Goal: Complete application form

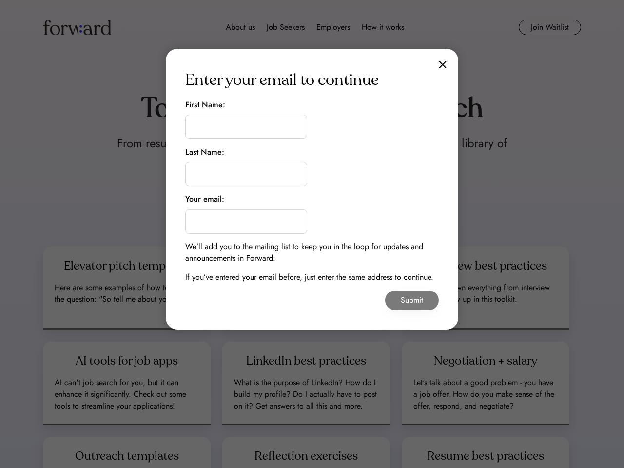
click at [312, 189] on div "Enter your email to continue First Name: Last Name: Your email: We’ll add you t…" at bounding box center [312, 189] width 292 height 281
click at [443, 64] on img at bounding box center [443, 64] width 8 height 8
click at [282, 80] on div "Enter your email to continue" at bounding box center [281, 79] width 193 height 23
click at [246, 119] on input "input" at bounding box center [246, 127] width 122 height 24
click at [205, 105] on div "First Name:" at bounding box center [205, 105] width 40 height 12
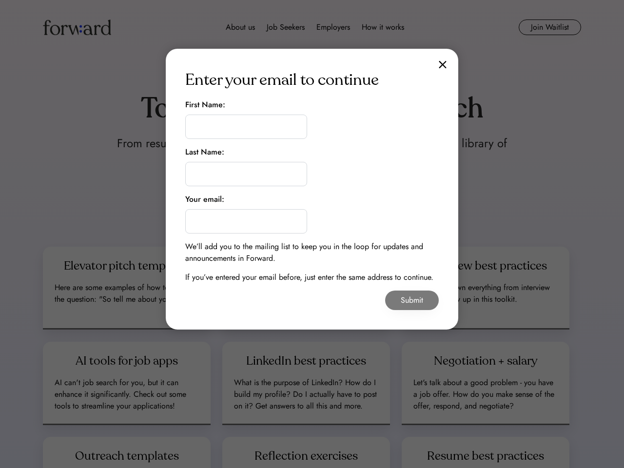
click at [246, 127] on input "input" at bounding box center [246, 127] width 122 height 24
click at [246, 166] on input "input" at bounding box center [246, 174] width 122 height 24
click at [205, 152] on div "Last Name:" at bounding box center [204, 152] width 39 height 12
click at [246, 174] on input "input" at bounding box center [246, 174] width 122 height 24
click at [246, 213] on input "email" at bounding box center [246, 221] width 122 height 24
